Goal: Task Accomplishment & Management: Manage account settings

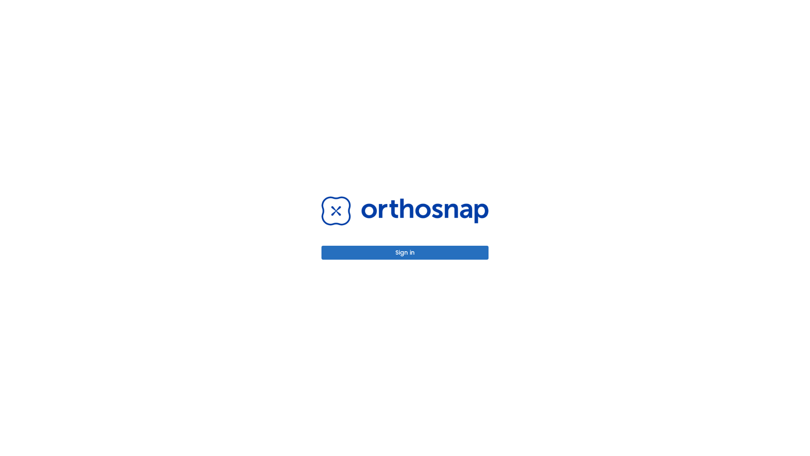
click at [405, 252] on button "Sign in" at bounding box center [405, 253] width 167 height 14
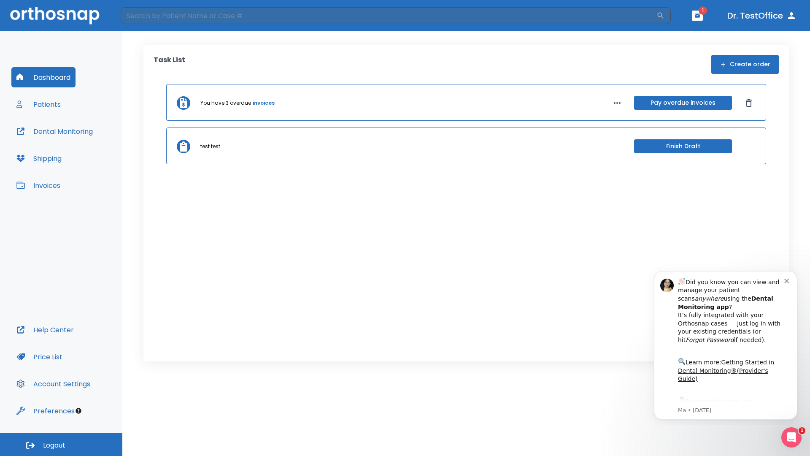
click at [61, 445] on span "Logout" at bounding box center [54, 445] width 22 height 9
